Goal: Task Accomplishment & Management: Complete application form

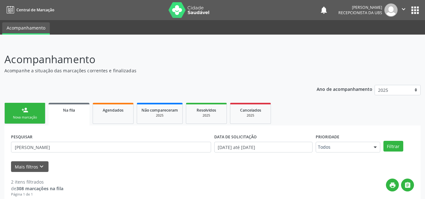
scroll to position [48, 0]
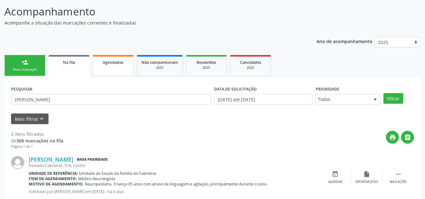
click at [114, 64] on span "Agendados" at bounding box center [113, 62] width 21 height 5
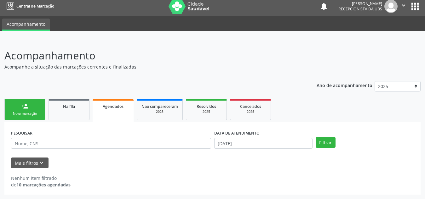
scroll to position [4, 0]
click at [225, 148] on body "Central de Marcação notifications [PERSON_NAME] Recepcionista da UBS  Configur…" at bounding box center [212, 95] width 425 height 199
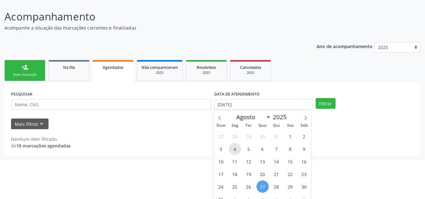
click at [231, 141] on div "27 28 29 30 31 1 2 3 4 5 6 7 8 9 10 11 12 13 14 15 16 17 18 19 20 21 22 23 24 2…" at bounding box center [262, 168] width 97 height 76
click at [291, 140] on span "1" at bounding box center [290, 136] width 12 height 12
type input "[DATE]"
click at [306, 117] on icon at bounding box center [305, 118] width 4 height 4
select select "8"
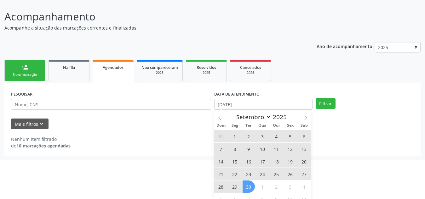
click at [249, 181] on span "30" at bounding box center [248, 187] width 12 height 12
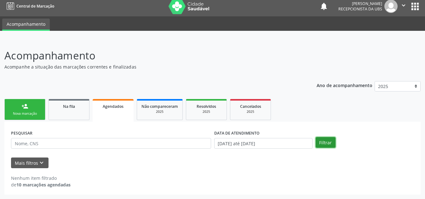
click at [323, 139] on button "Filtrar" at bounding box center [326, 142] width 20 height 11
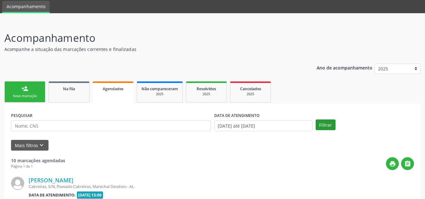
scroll to position [0, 0]
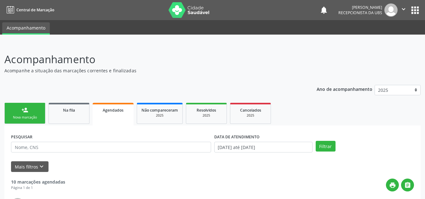
click at [23, 116] on div "Nova marcação" at bounding box center [24, 117] width 31 height 5
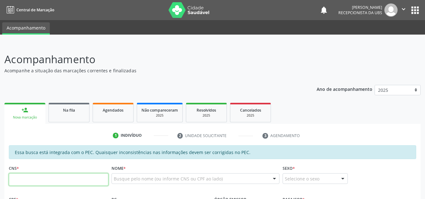
click at [37, 181] on input "text" at bounding box center [59, 180] width 100 height 13
type input "708 1081 7341 7740"
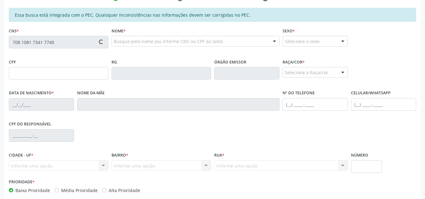
type input "062.590.719-14"
type input "[DATE]"
type input "[PERSON_NAME]"
type input "[PHONE_NUMBER]"
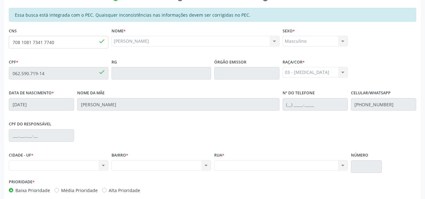
scroll to position [143, 0]
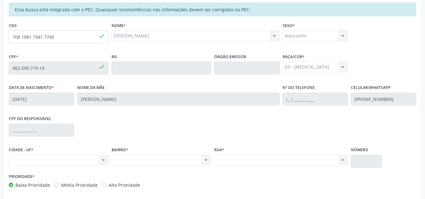
click at [99, 163] on div "Nenhum resultado encontrado para: " " Não há nenhuma opção para ser exibida." at bounding box center [59, 160] width 100 height 11
drag, startPoint x: 99, startPoint y: 163, endPoint x: 287, endPoint y: 136, distance: 190.3
click at [287, 136] on div "CPF do responsável" at bounding box center [212, 129] width 410 height 31
drag, startPoint x: 62, startPoint y: 37, endPoint x: 0, endPoint y: 28, distance: 62.6
click at [0, 28] on div "Acompanhamento Acompanhe a situação das marcações correntes e finalizadas Relat…" at bounding box center [212, 62] width 425 height 325
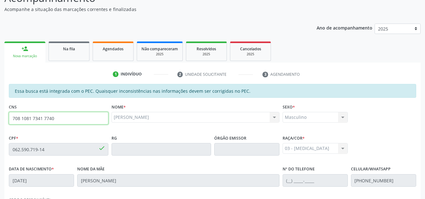
scroll to position [54, 0]
